Goal: Task Accomplishment & Management: Manage account settings

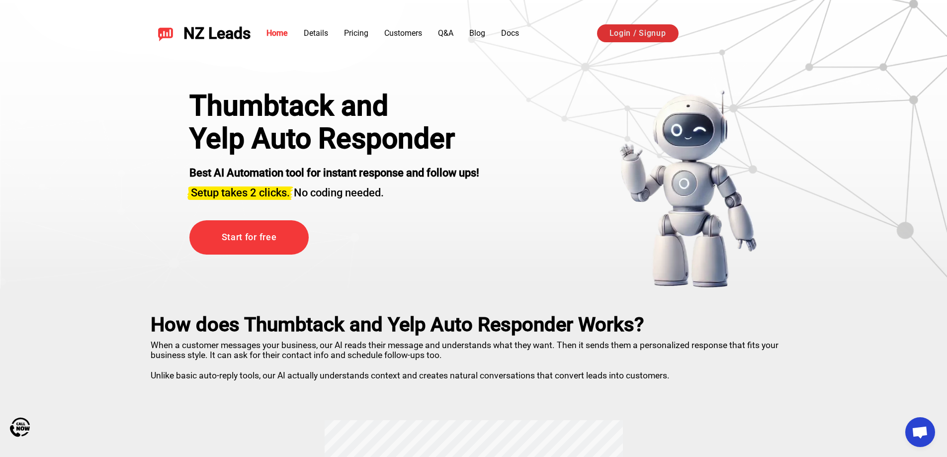
click at [630, 34] on link "Login / Signup" at bounding box center [638, 33] width 82 height 18
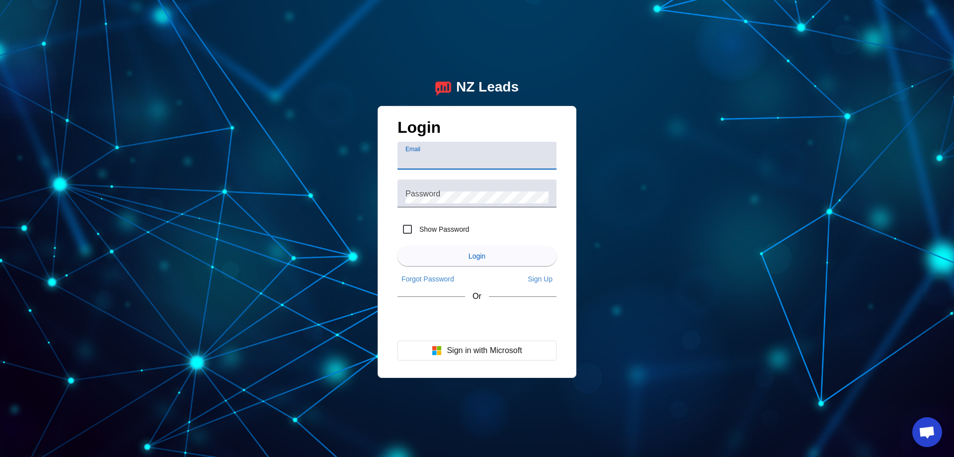
click at [473, 159] on input "Email" at bounding box center [477, 160] width 143 height 12
type input "office@weprobuilders.com"
click at [398, 246] on button "Login" at bounding box center [477, 256] width 159 height 20
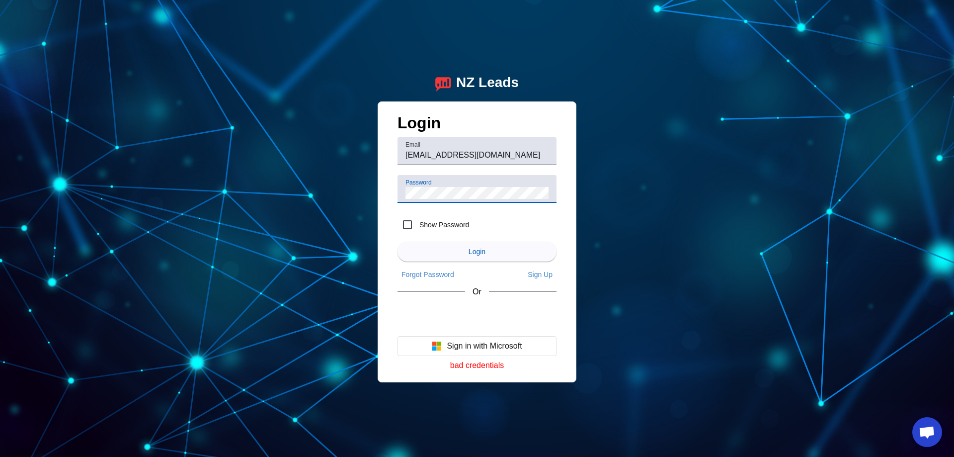
click at [445, 183] on div "Password" at bounding box center [477, 189] width 143 height 28
click at [398, 242] on button "Login" at bounding box center [477, 252] width 159 height 20
